Goal: Task Accomplishment & Management: Manage account settings

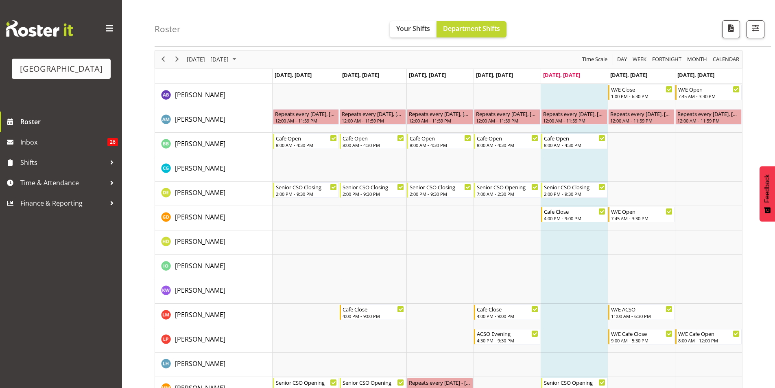
scroll to position [41, 0]
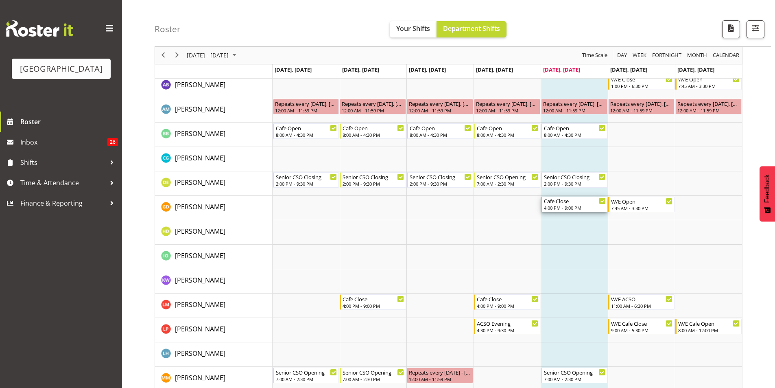
click at [571, 206] on div "4:00 PM - 9:00 PM" at bounding box center [575, 207] width 62 height 7
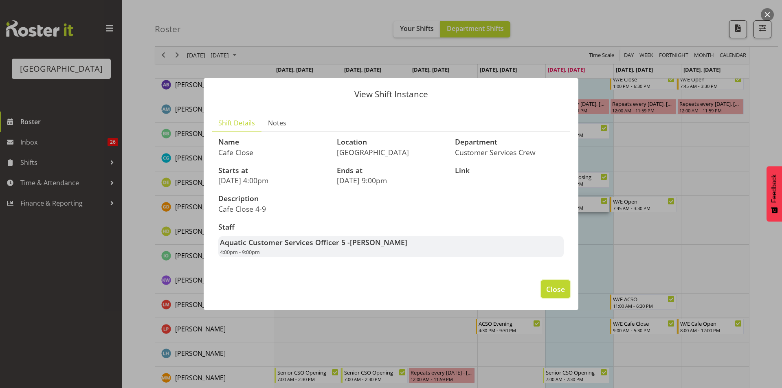
click at [554, 293] on span "Close" at bounding box center [555, 289] width 19 height 11
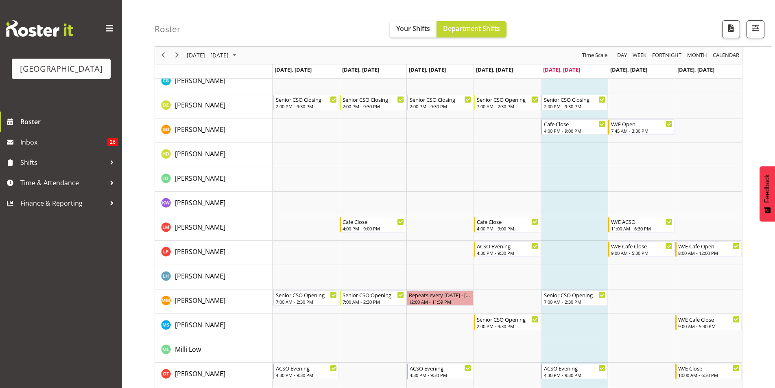
scroll to position [0, 0]
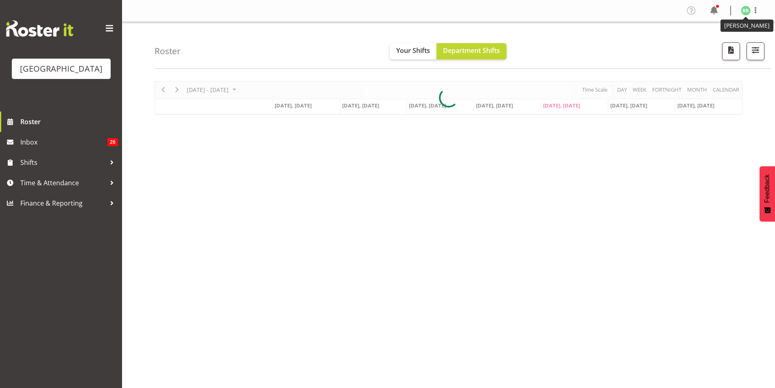
click at [747, 12] on img at bounding box center [746, 11] width 10 height 10
click at [728, 46] on link "Log Out" at bounding box center [722, 42] width 78 height 15
